Goal: Transaction & Acquisition: Obtain resource

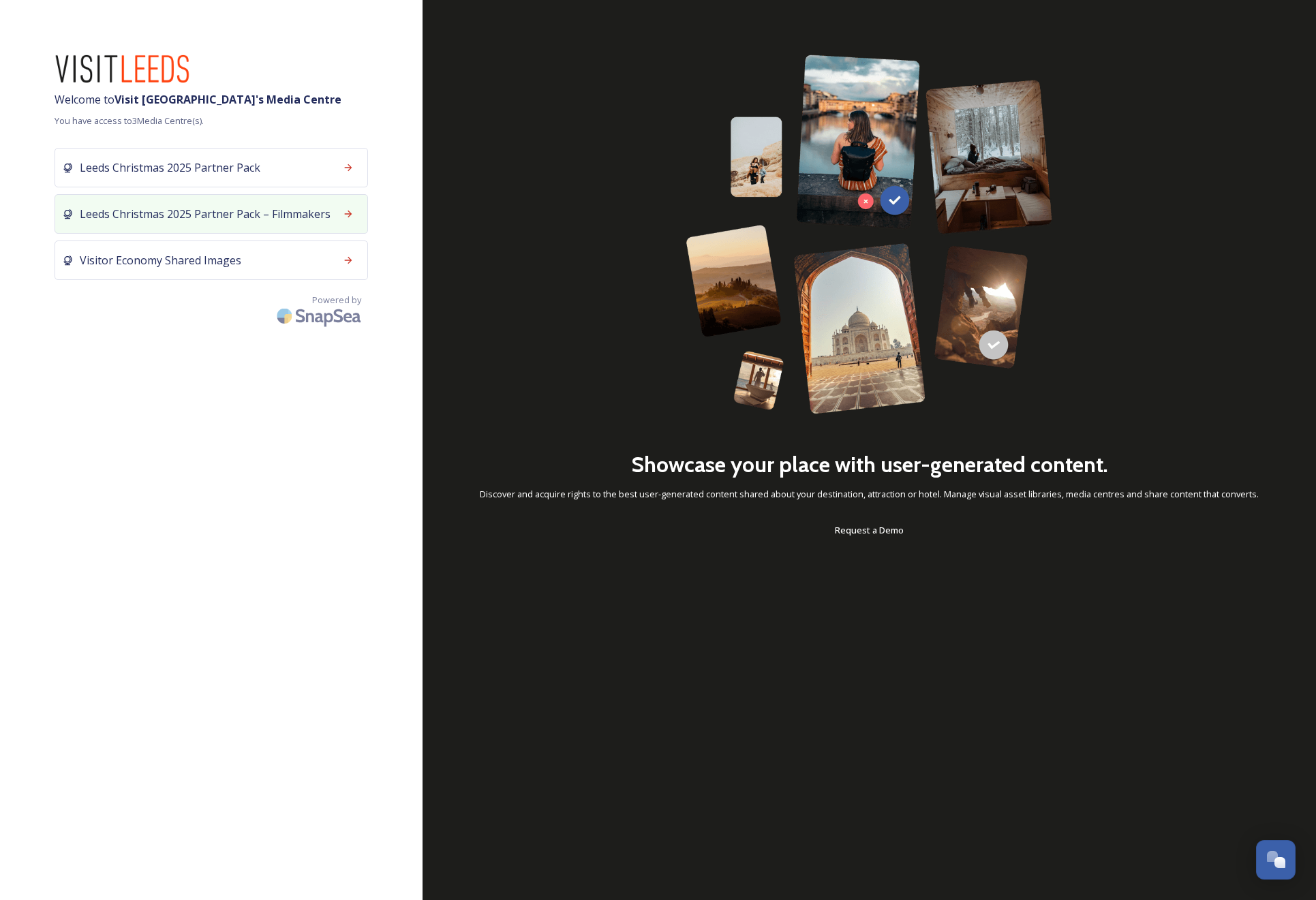
click at [274, 223] on div "Leeds Christmas 2025 Partner Pack – Filmmakers" at bounding box center [211, 214] width 314 height 40
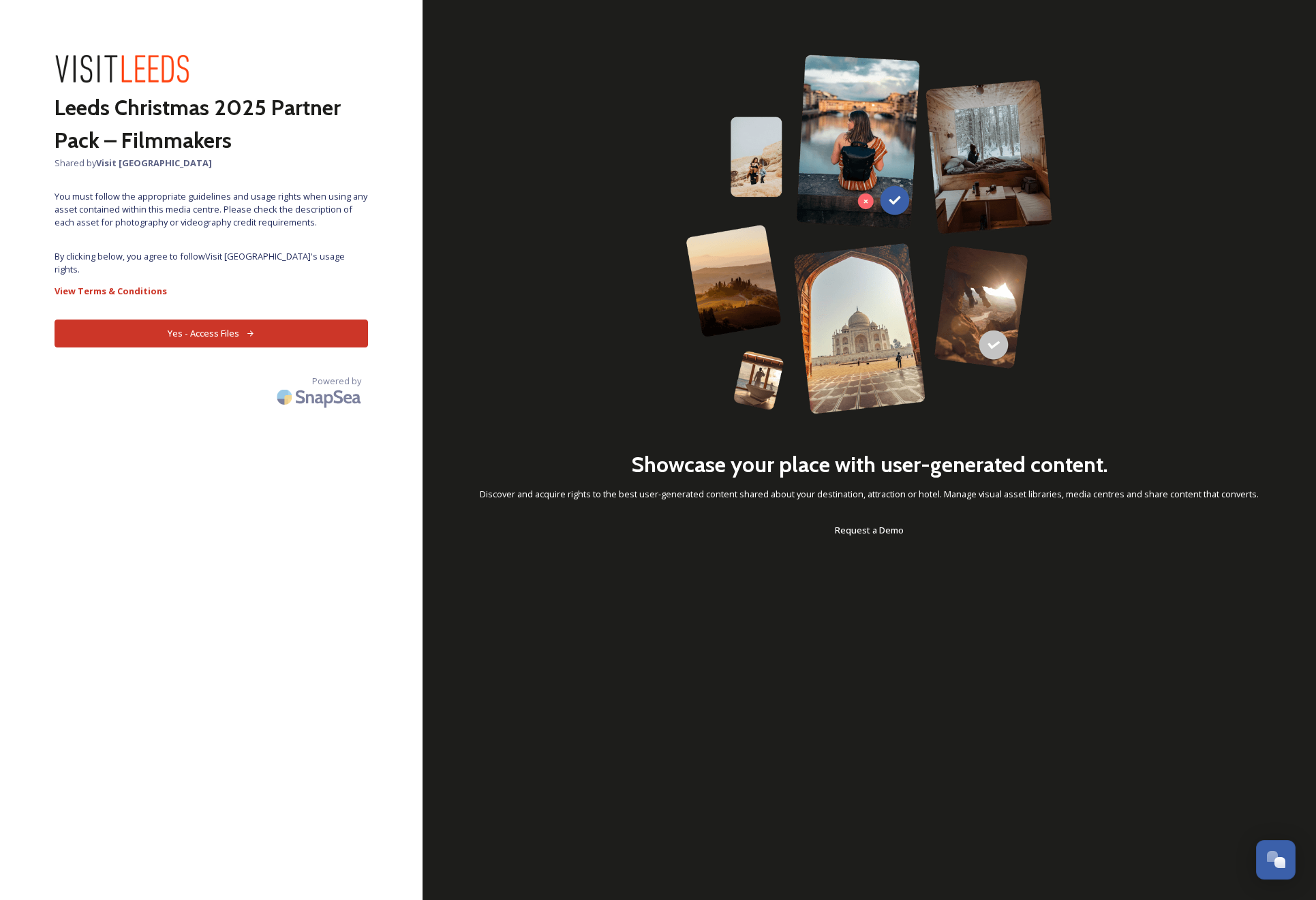
click at [273, 329] on button "Yes - Access Files" at bounding box center [211, 333] width 314 height 28
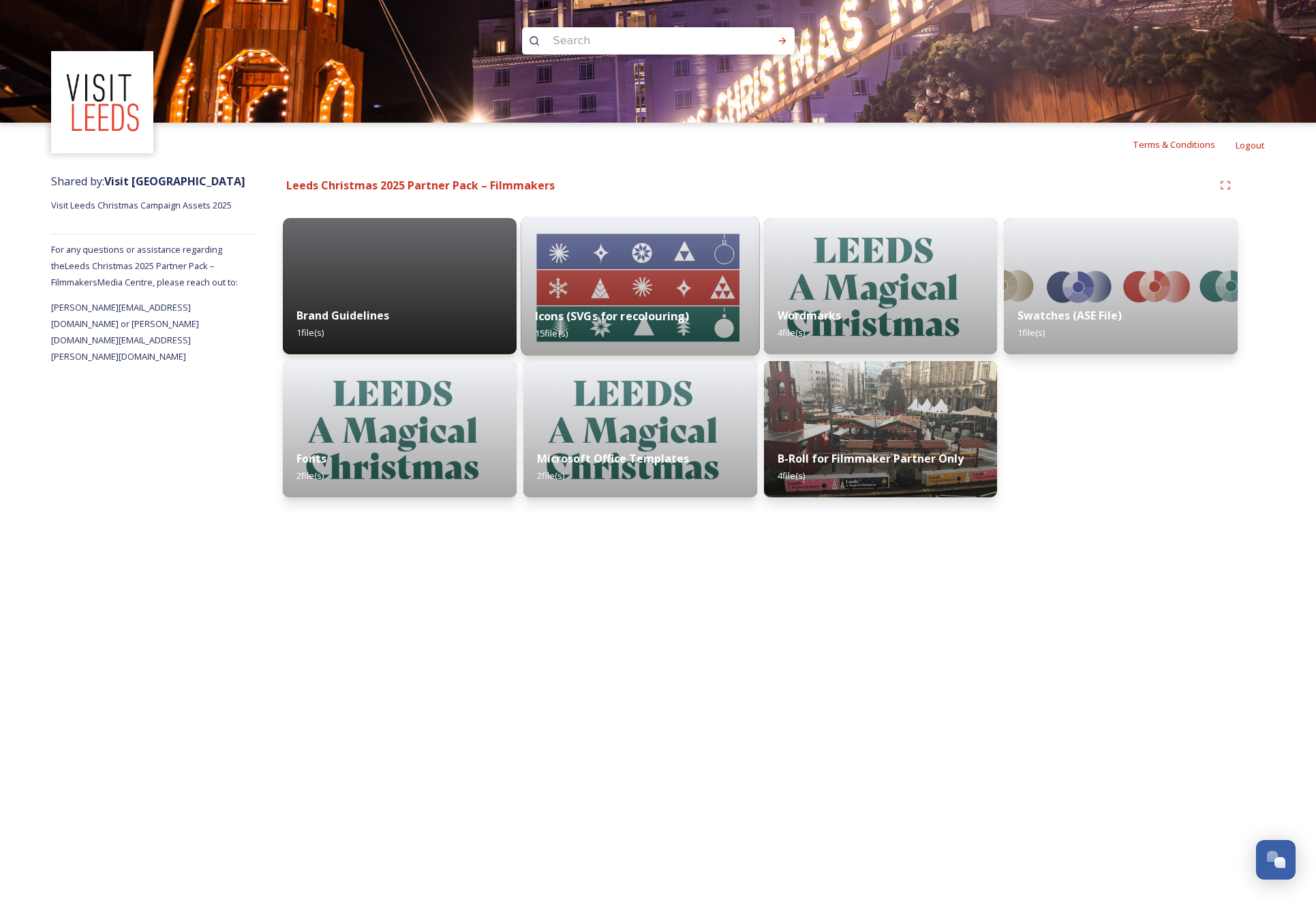
click at [671, 267] on img at bounding box center [639, 286] width 238 height 139
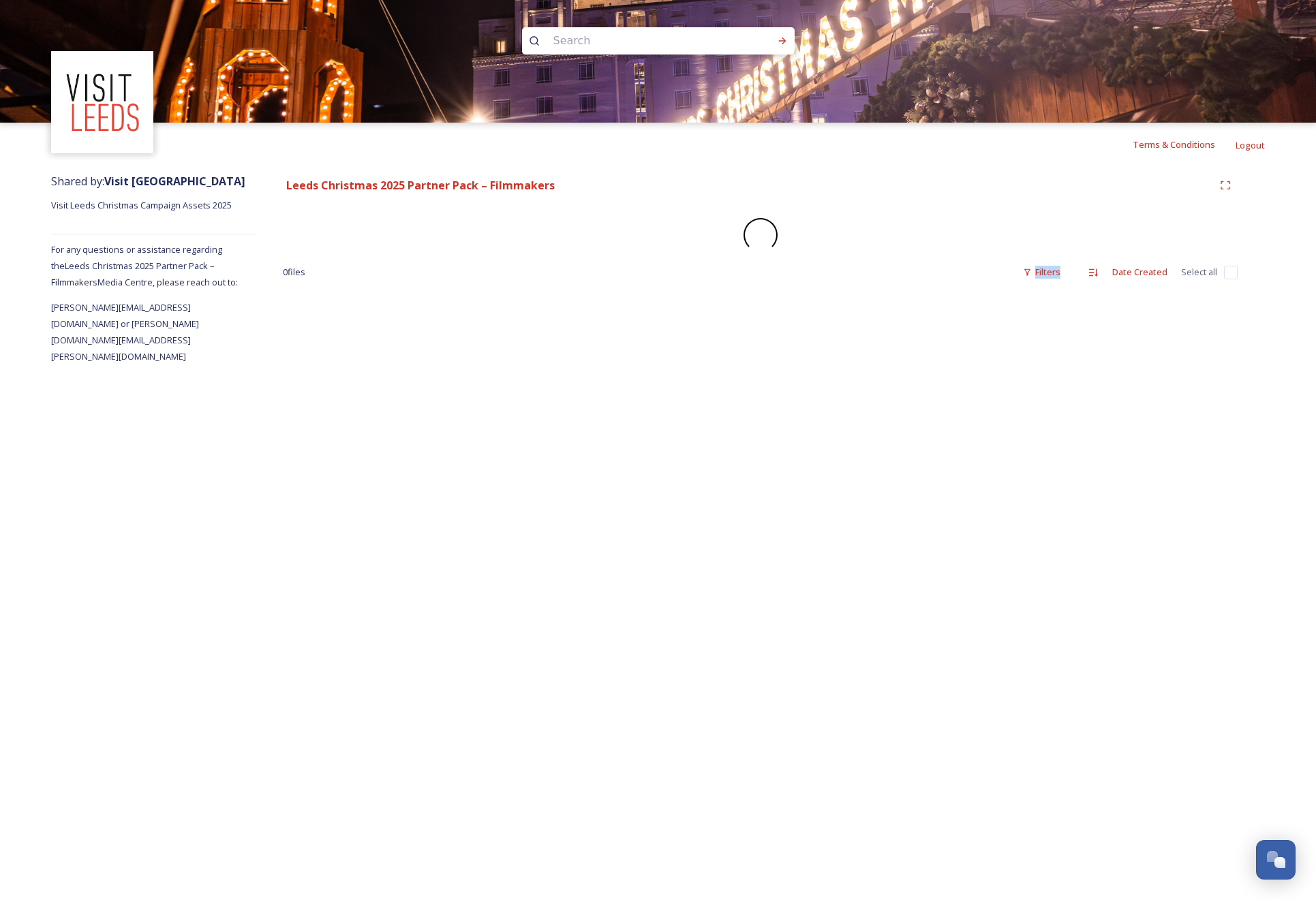
click at [671, 267] on div "Leeds Christmas 2025 Partner Pack – Filmmakers 0 file s Filters Date Created Se…" at bounding box center [760, 265] width 1010 height 198
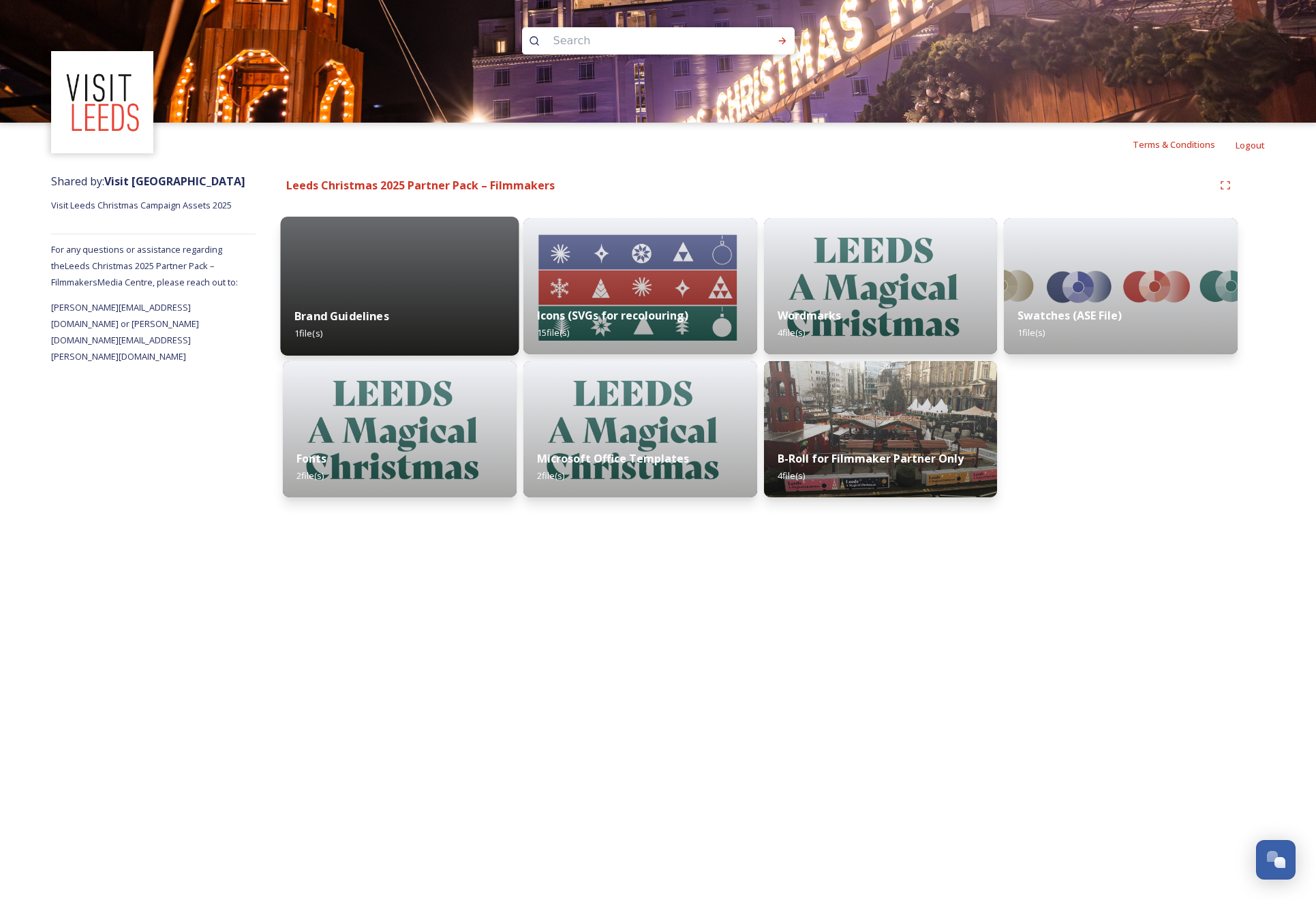
click at [386, 310] on strong "Brand Guidelines" at bounding box center [342, 316] width 95 height 15
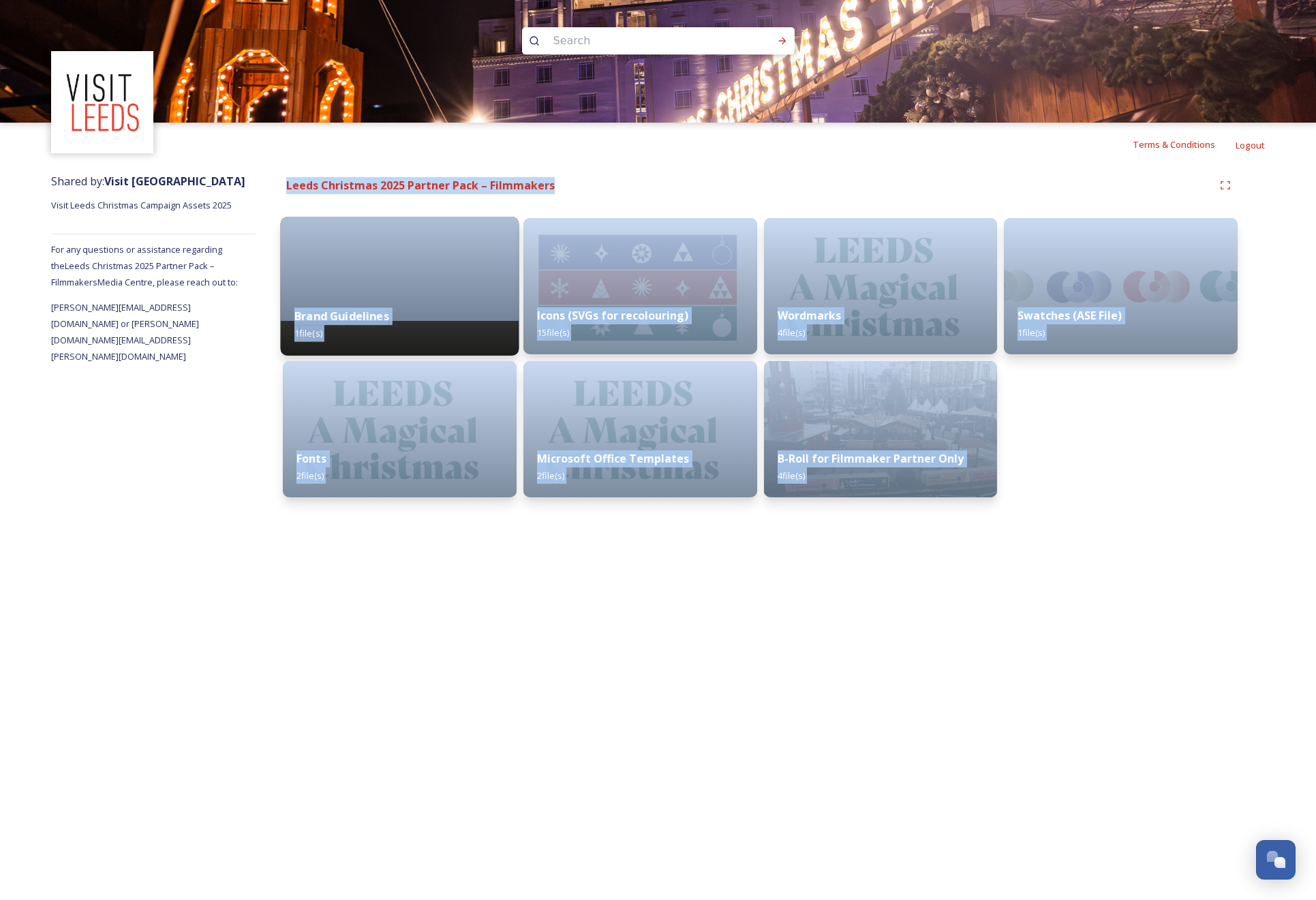
click at [386, 310] on div "Leeds Christmas 2025 Partner Pack – Filmmakers Brand Guidelines 1 file(s) Fonts…" at bounding box center [760, 338] width 1010 height 345
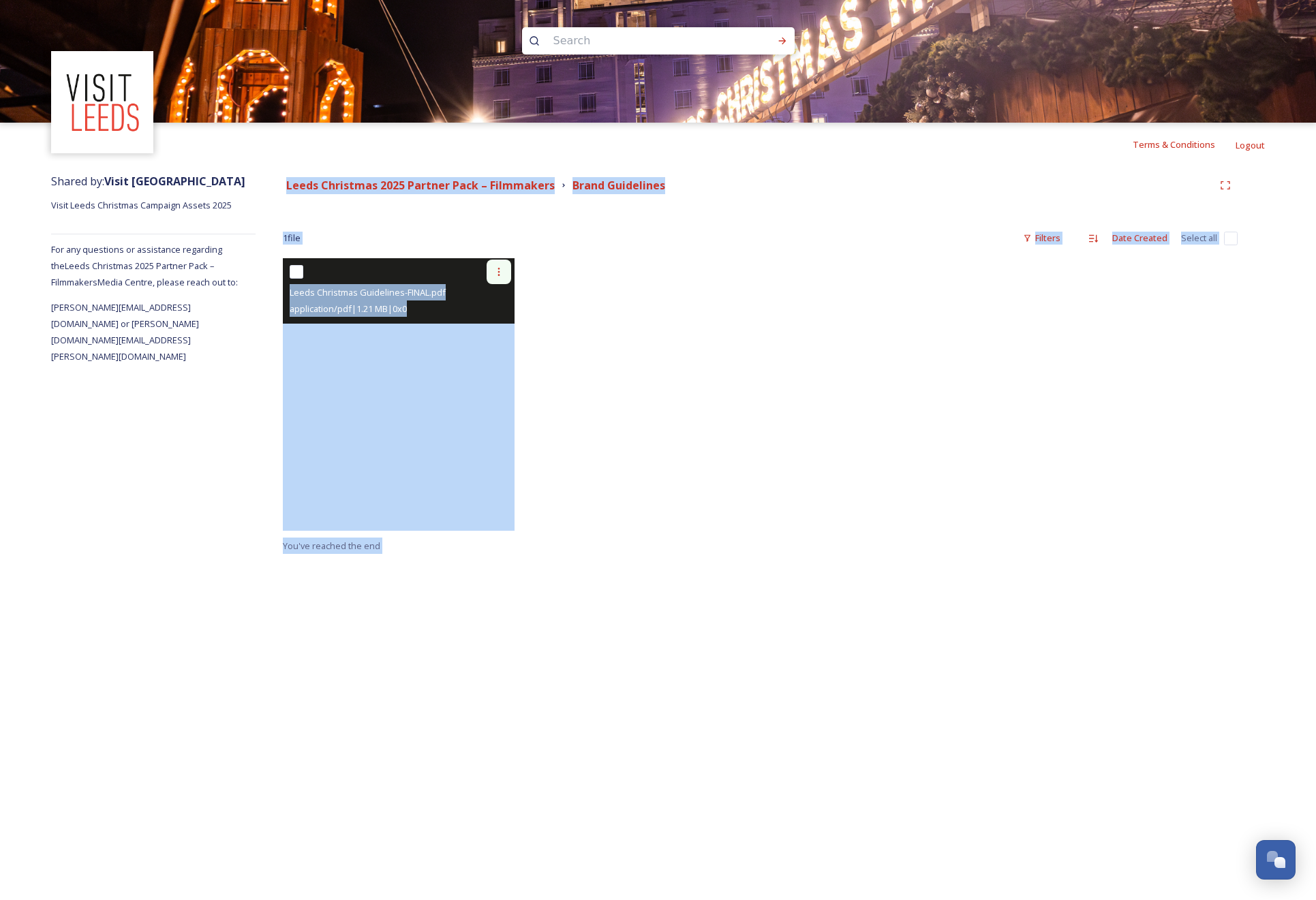
click at [497, 271] on icon at bounding box center [499, 272] width 11 height 11
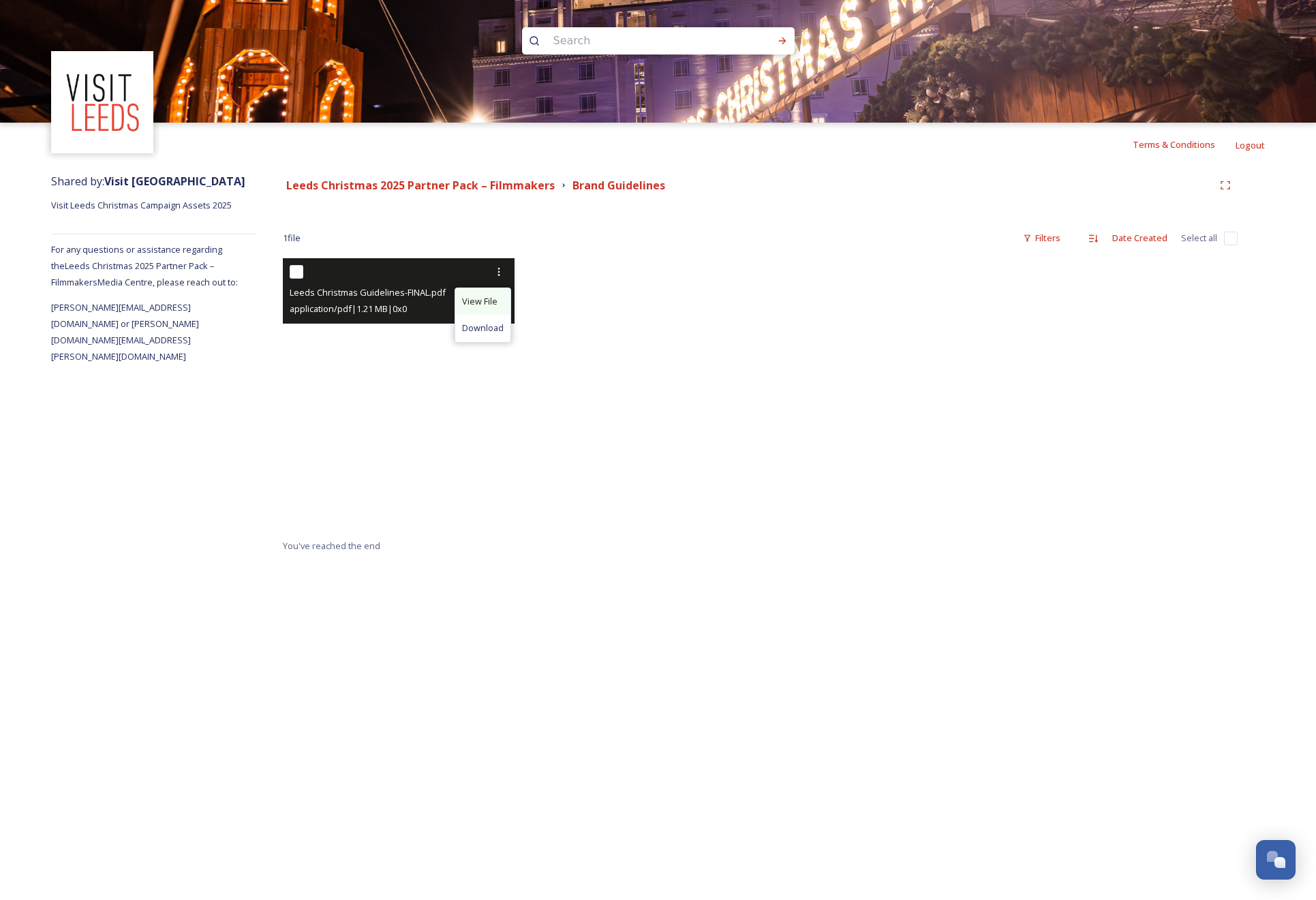
click at [484, 304] on span "View File" at bounding box center [480, 301] width 36 height 13
